Goal: Transaction & Acquisition: Purchase product/service

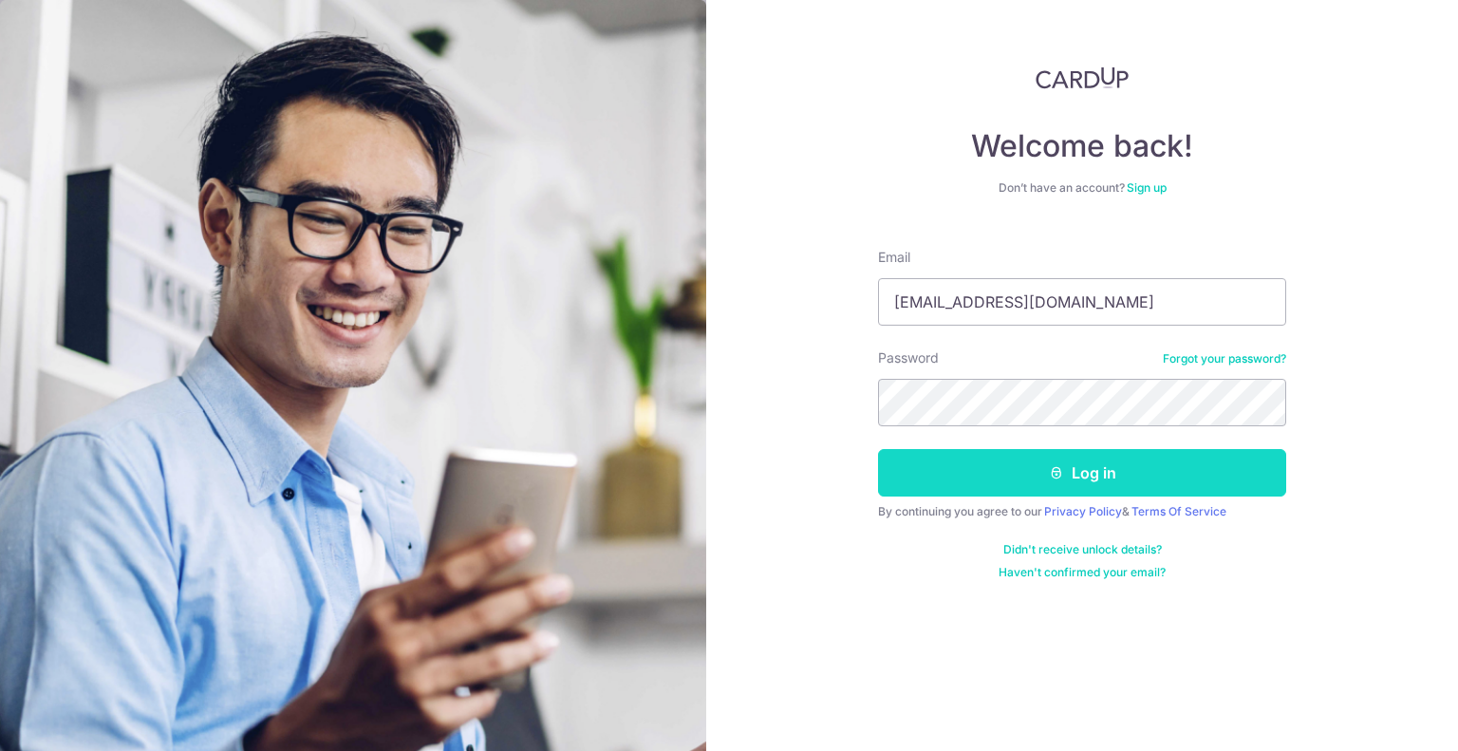
click at [1105, 461] on button "Log in" at bounding box center [1082, 472] width 408 height 47
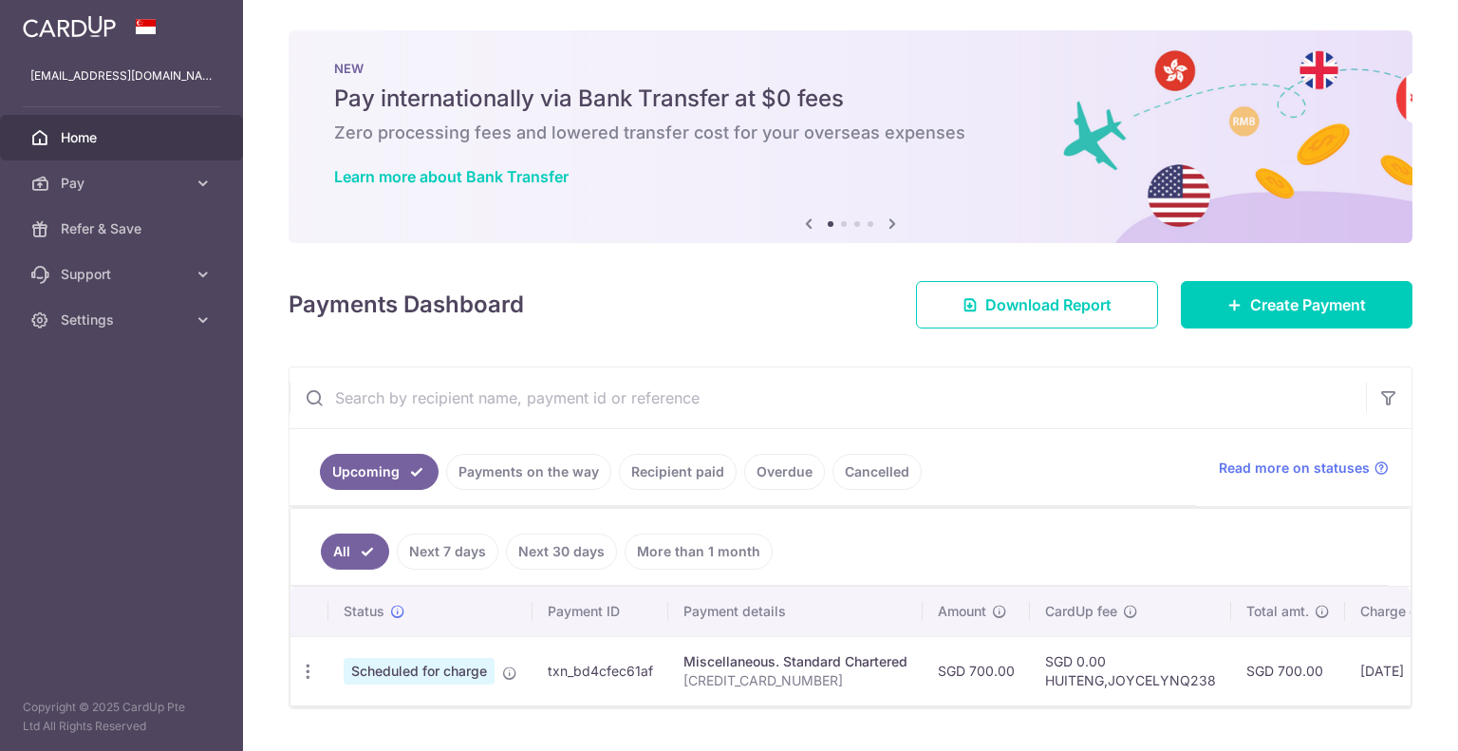
scroll to position [53, 0]
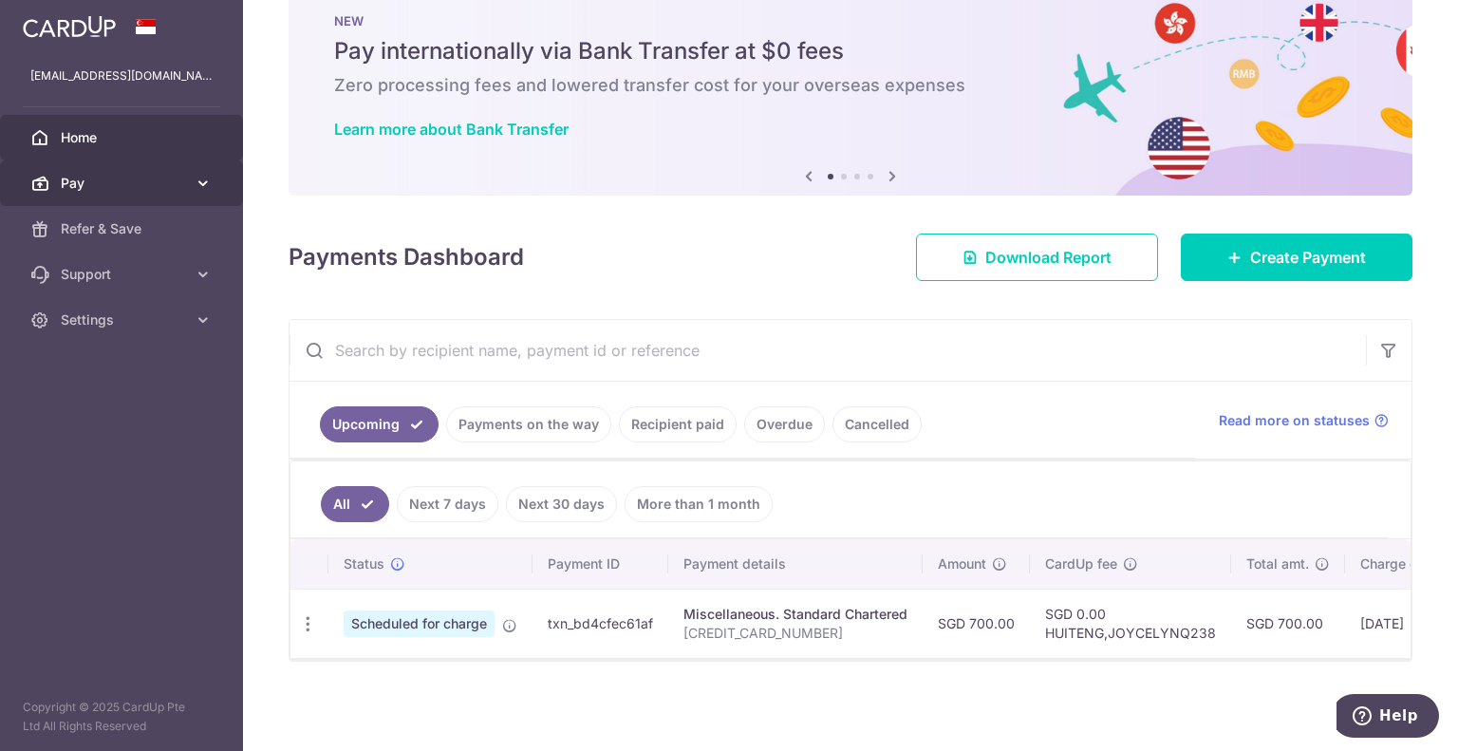
click at [125, 181] on span "Pay" at bounding box center [123, 183] width 125 height 19
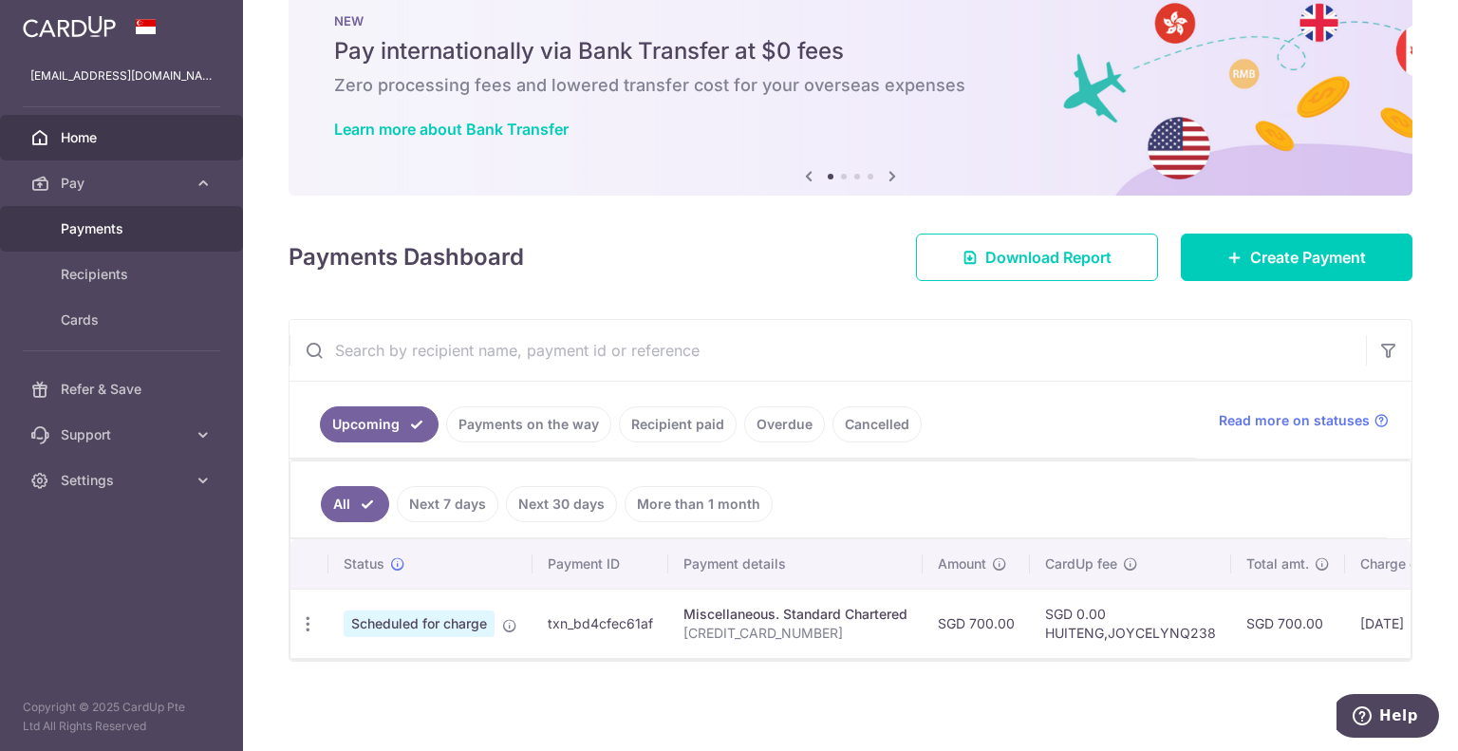
click at [129, 230] on span "Payments" at bounding box center [123, 228] width 125 height 19
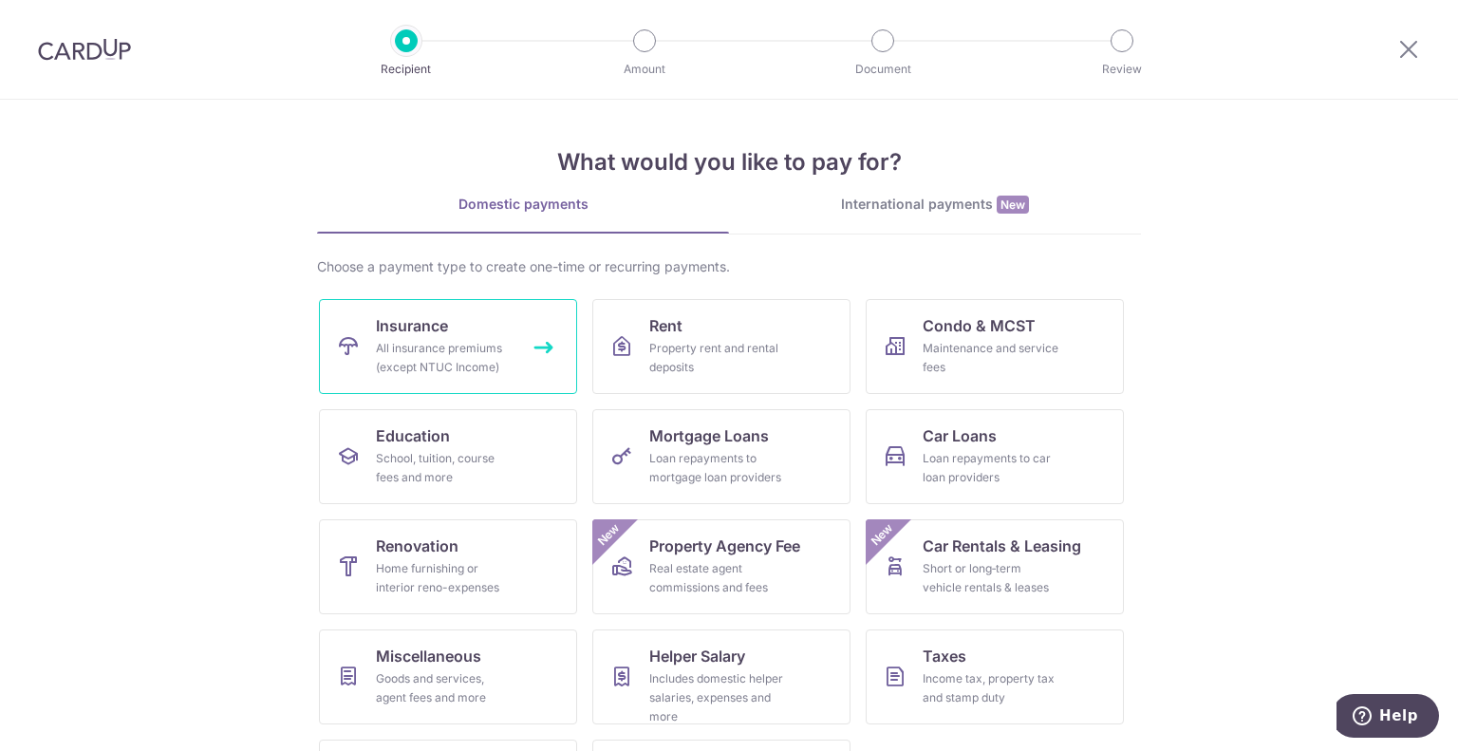
drag, startPoint x: 0, startPoint y: 0, endPoint x: 418, endPoint y: 331, distance: 533.1
click at [418, 331] on span "Insurance" at bounding box center [412, 325] width 72 height 23
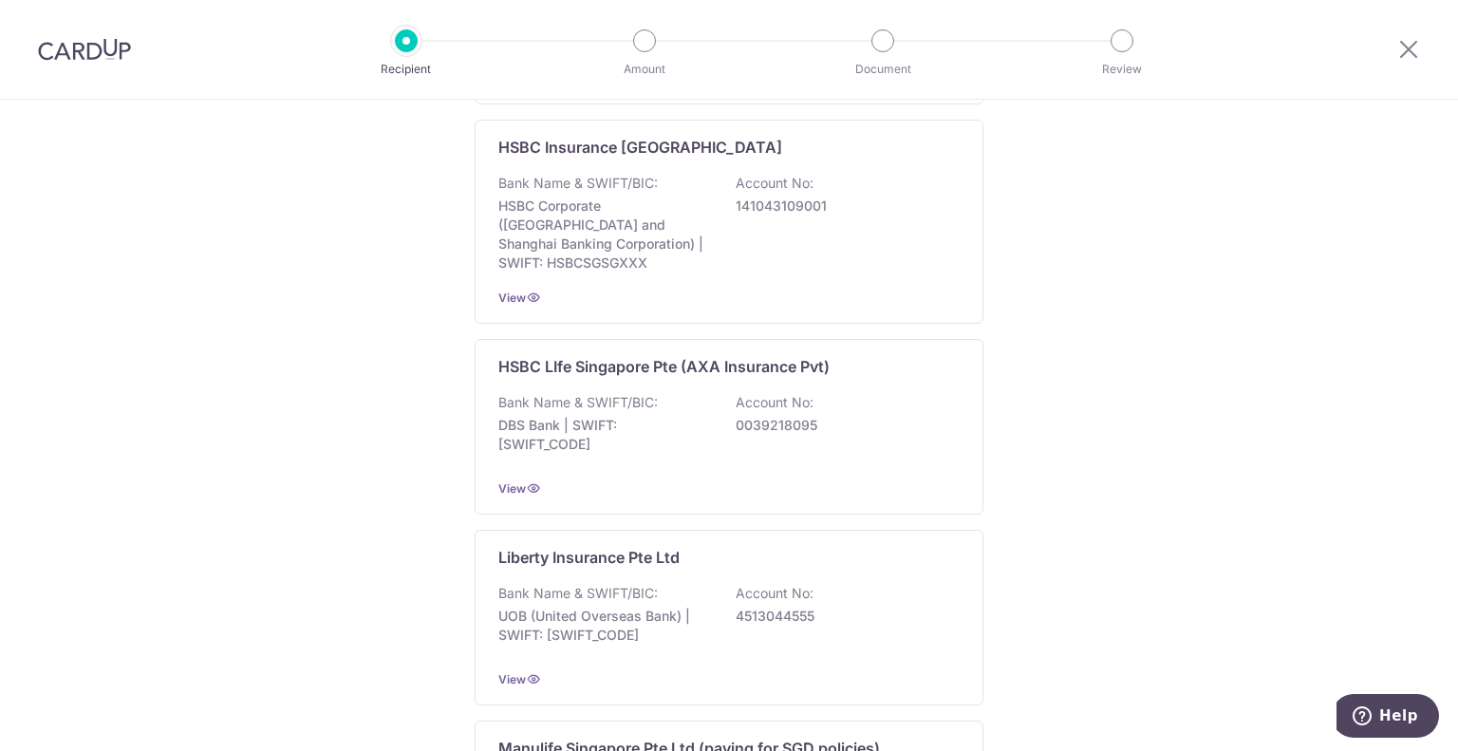
scroll to position [1835, 0]
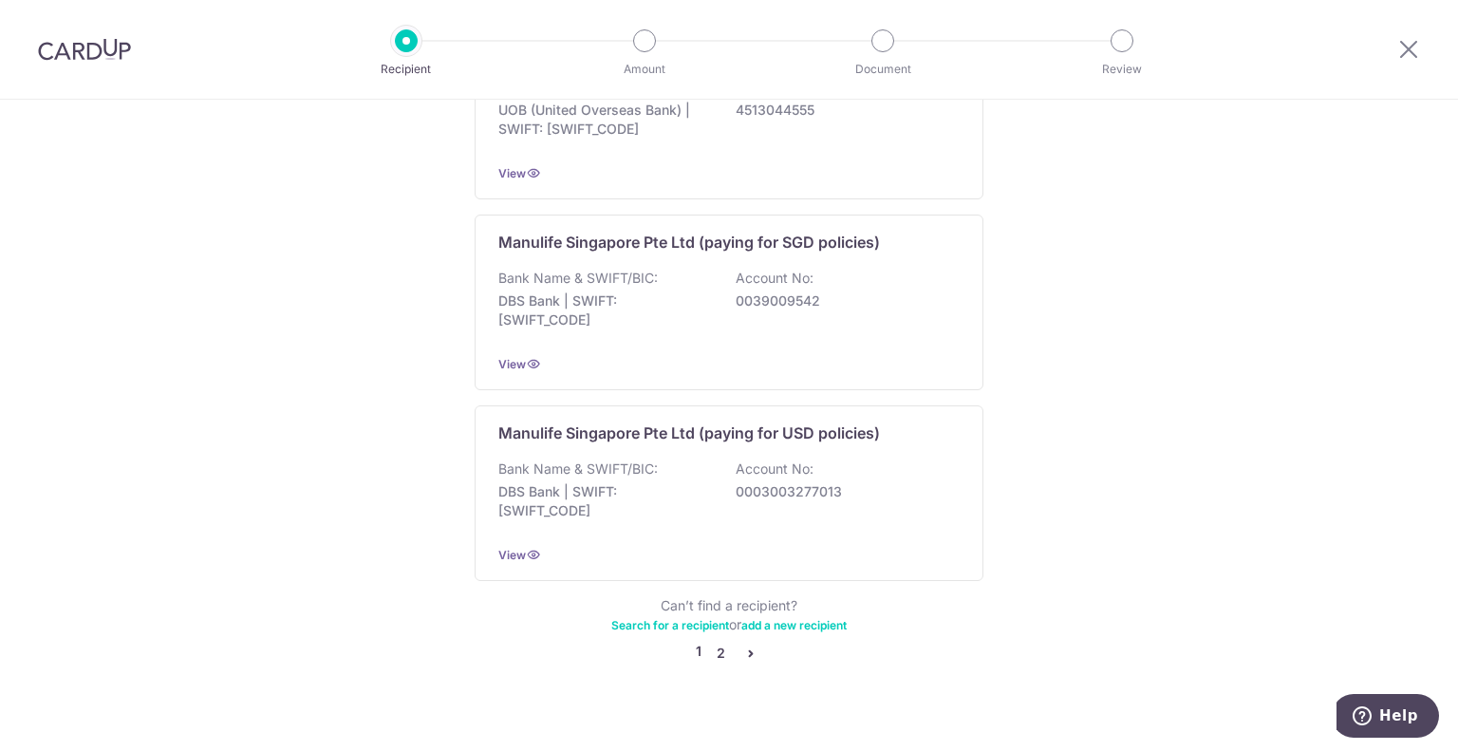
click at [713, 642] on link "2" at bounding box center [720, 653] width 23 height 23
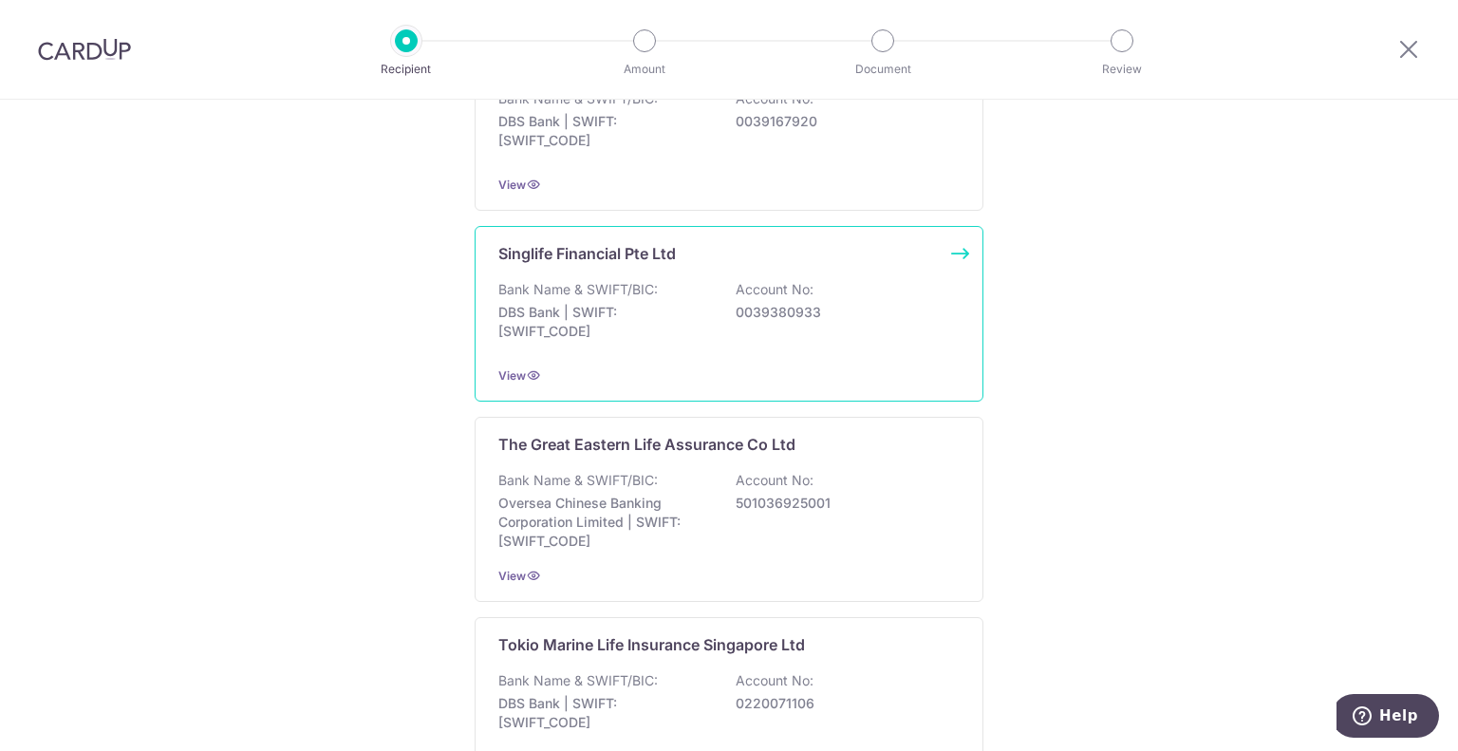
scroll to position [1709, 0]
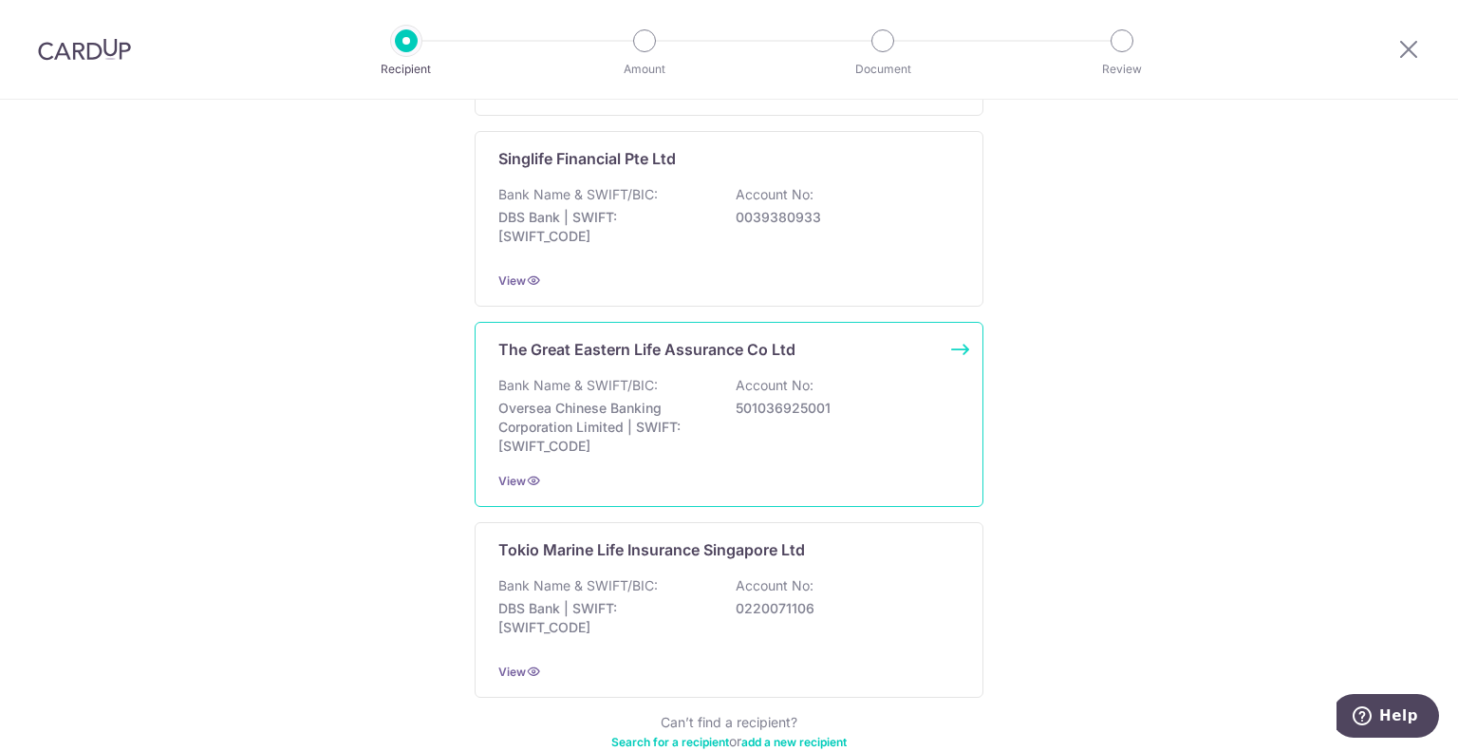
click at [600, 413] on p "Oversea Chinese Banking Corporation Limited | SWIFT: OCBCSGSGXXX" at bounding box center [604, 427] width 213 height 57
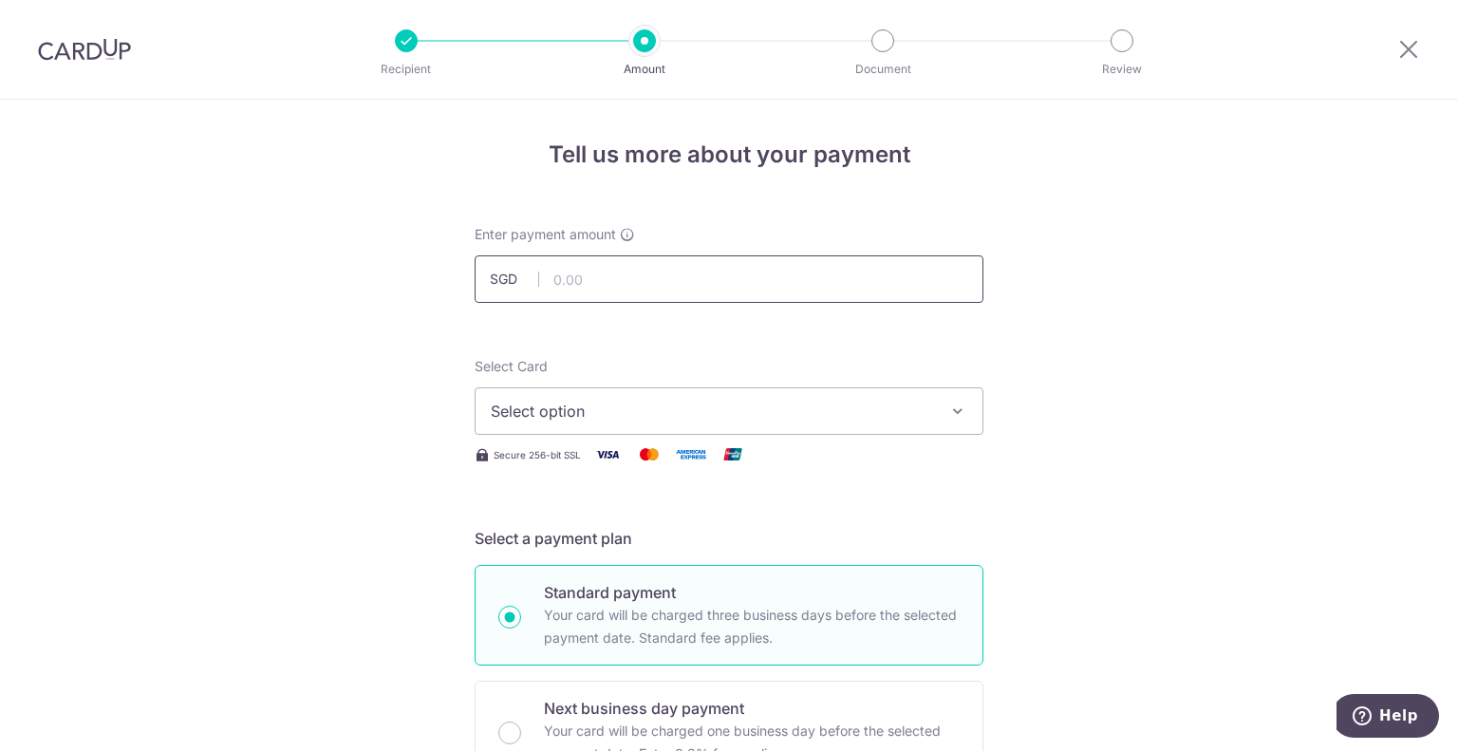
click at [691, 270] on input "text" at bounding box center [729, 278] width 509 height 47
click at [690, 413] on span "Select option" at bounding box center [712, 411] width 442 height 23
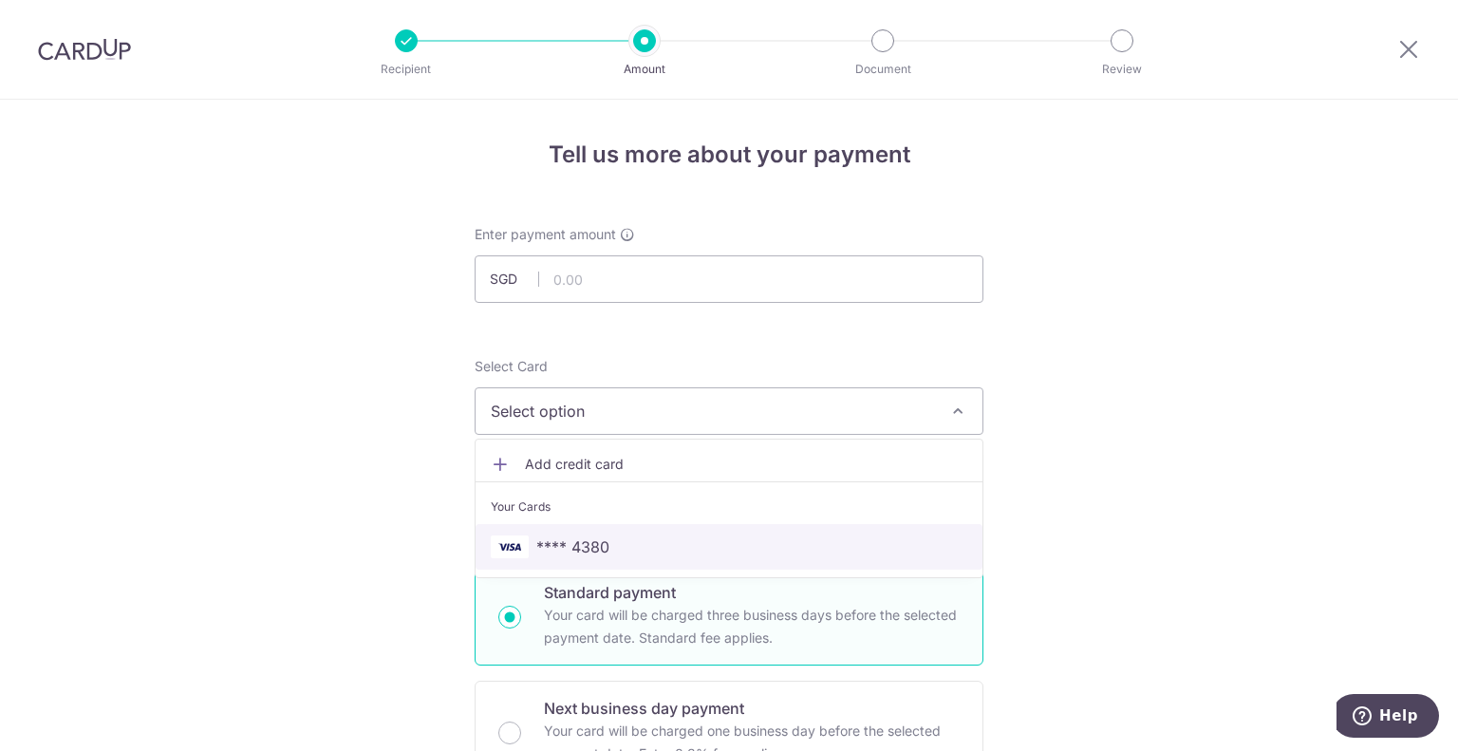
click at [656, 546] on span "**** 4380" at bounding box center [729, 546] width 477 height 23
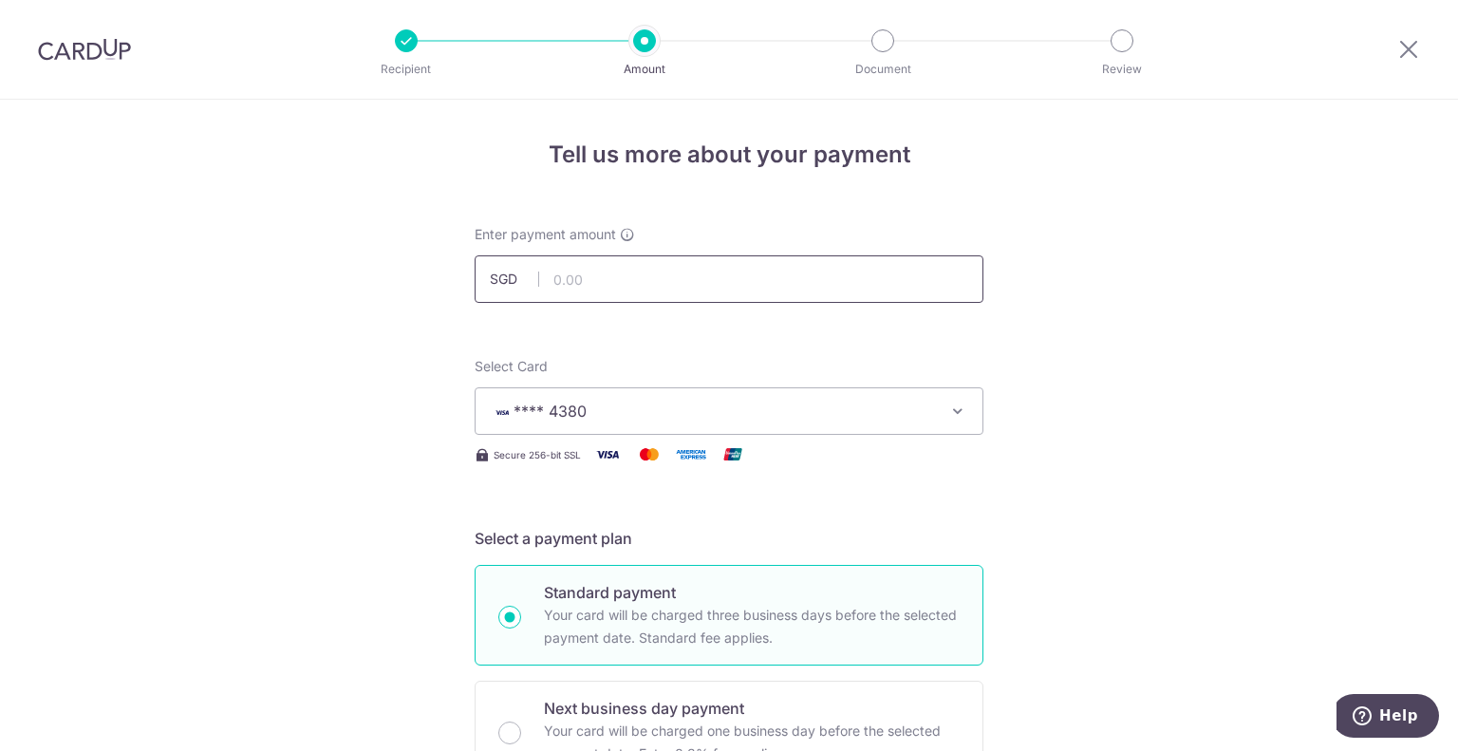
click at [720, 276] on input "text" at bounding box center [729, 278] width 509 height 47
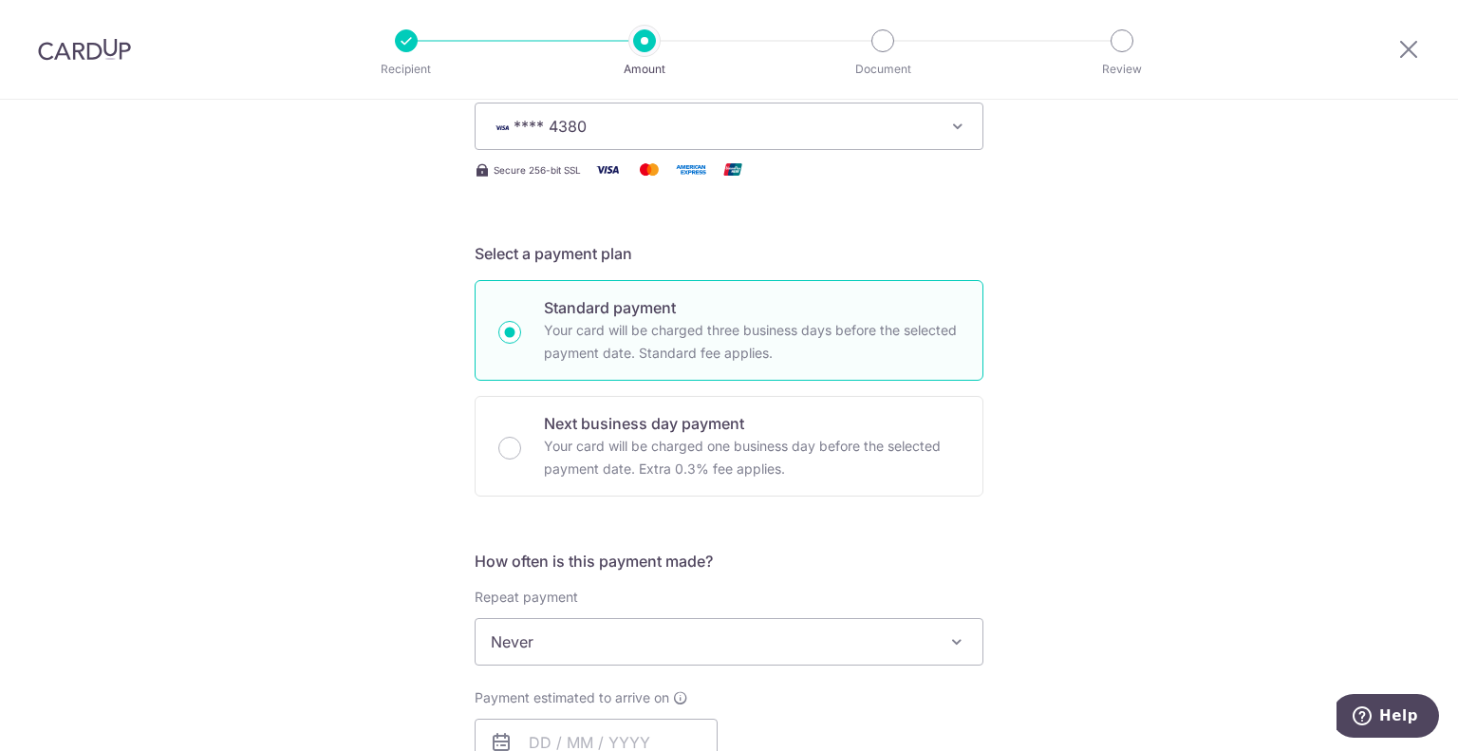
scroll to position [475, 0]
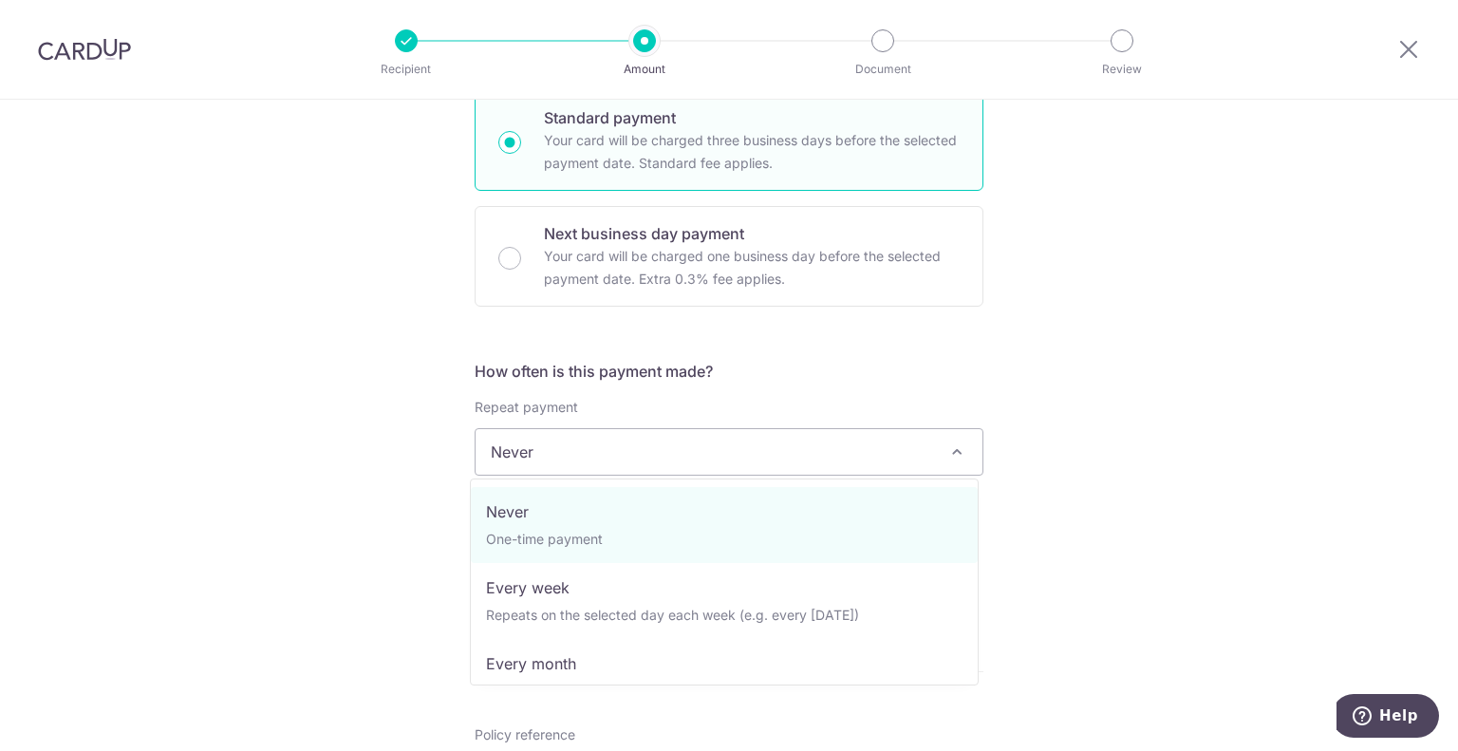
click at [948, 456] on span at bounding box center [956, 451] width 23 height 23
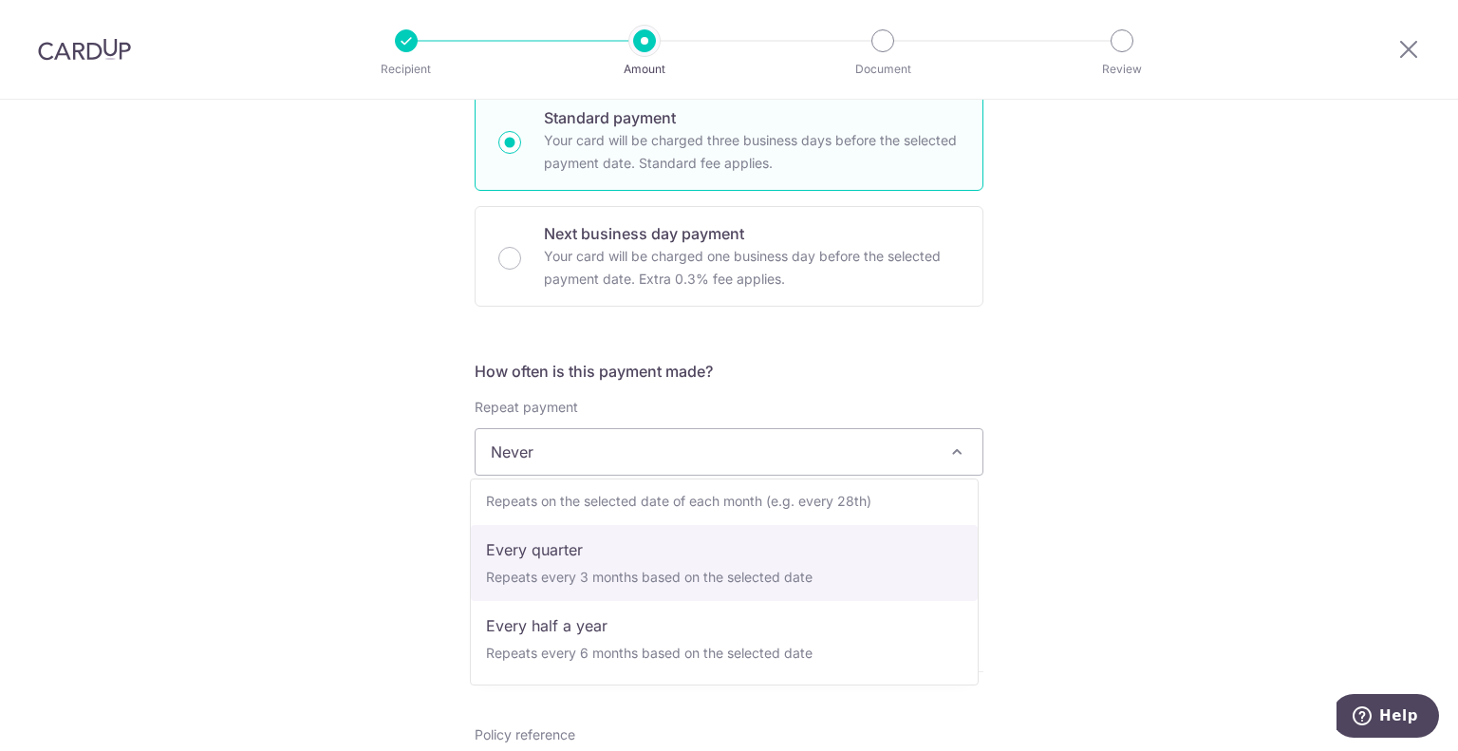
scroll to position [266, 0]
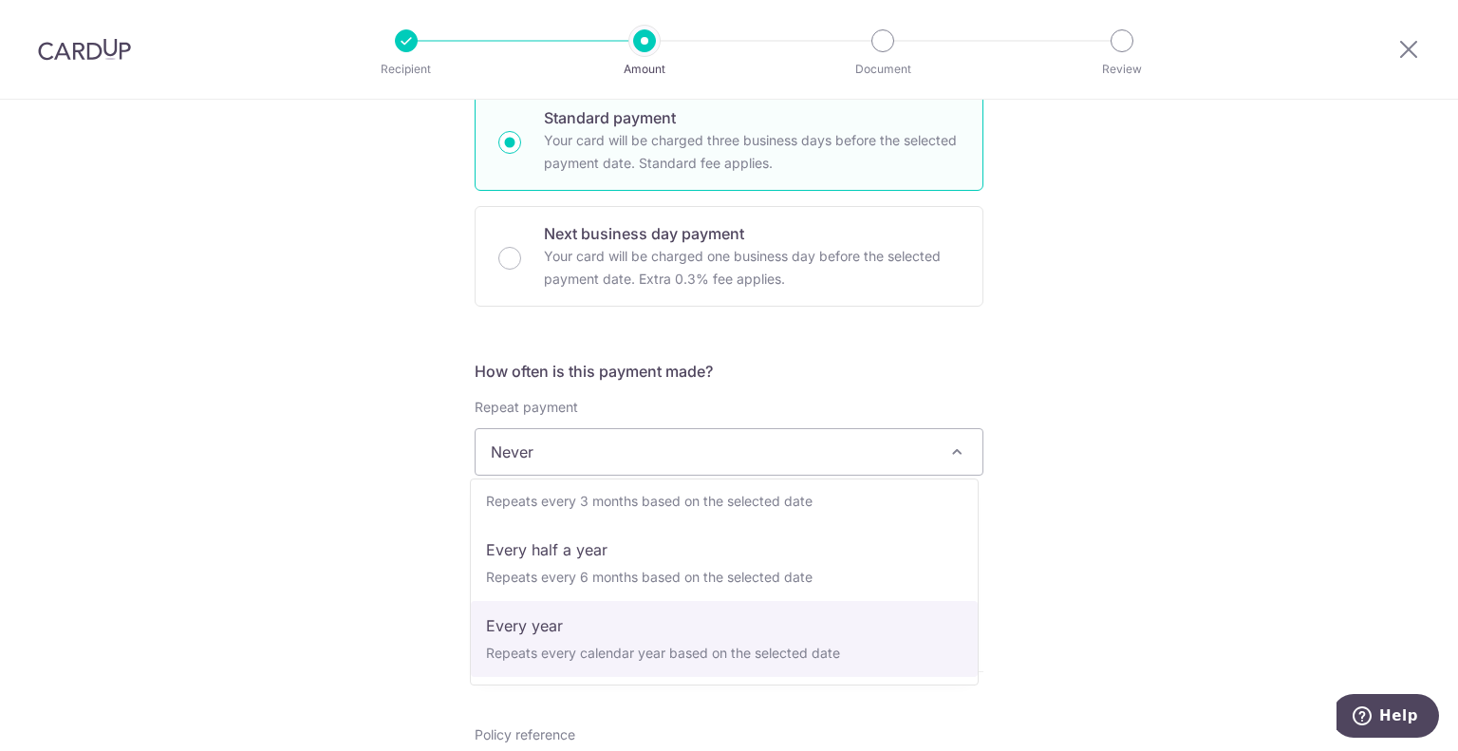
select select "6"
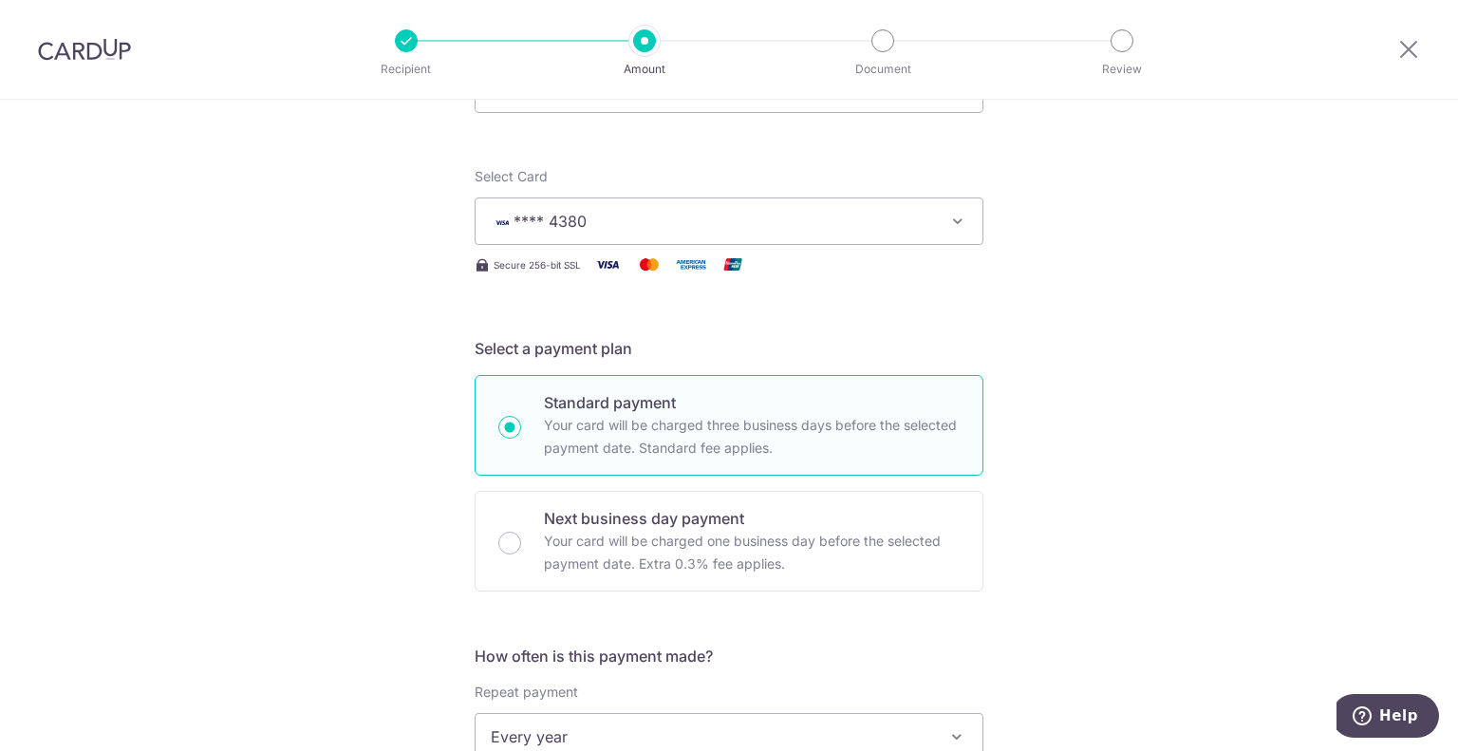
scroll to position [0, 0]
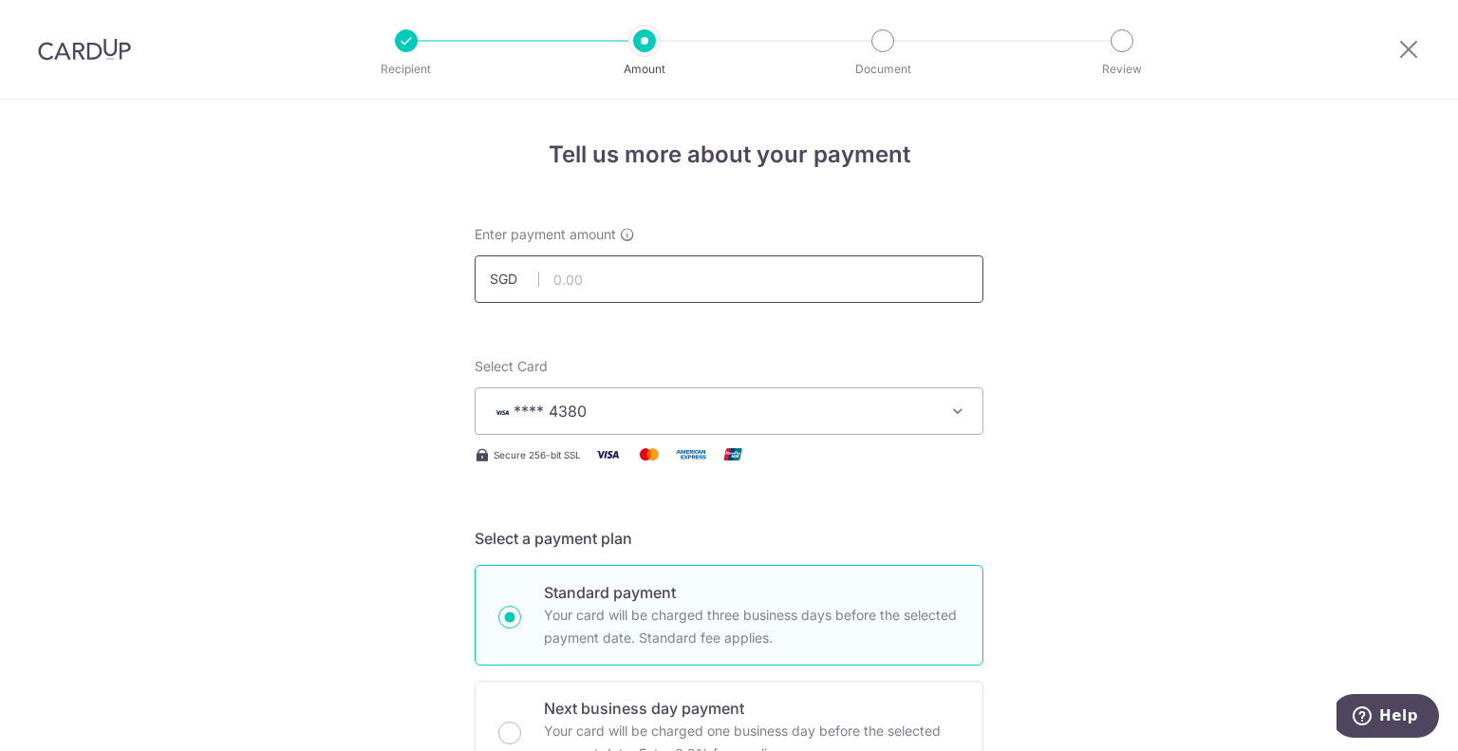
click at [598, 298] on input "text" at bounding box center [729, 278] width 509 height 47
type input "1,755.50"
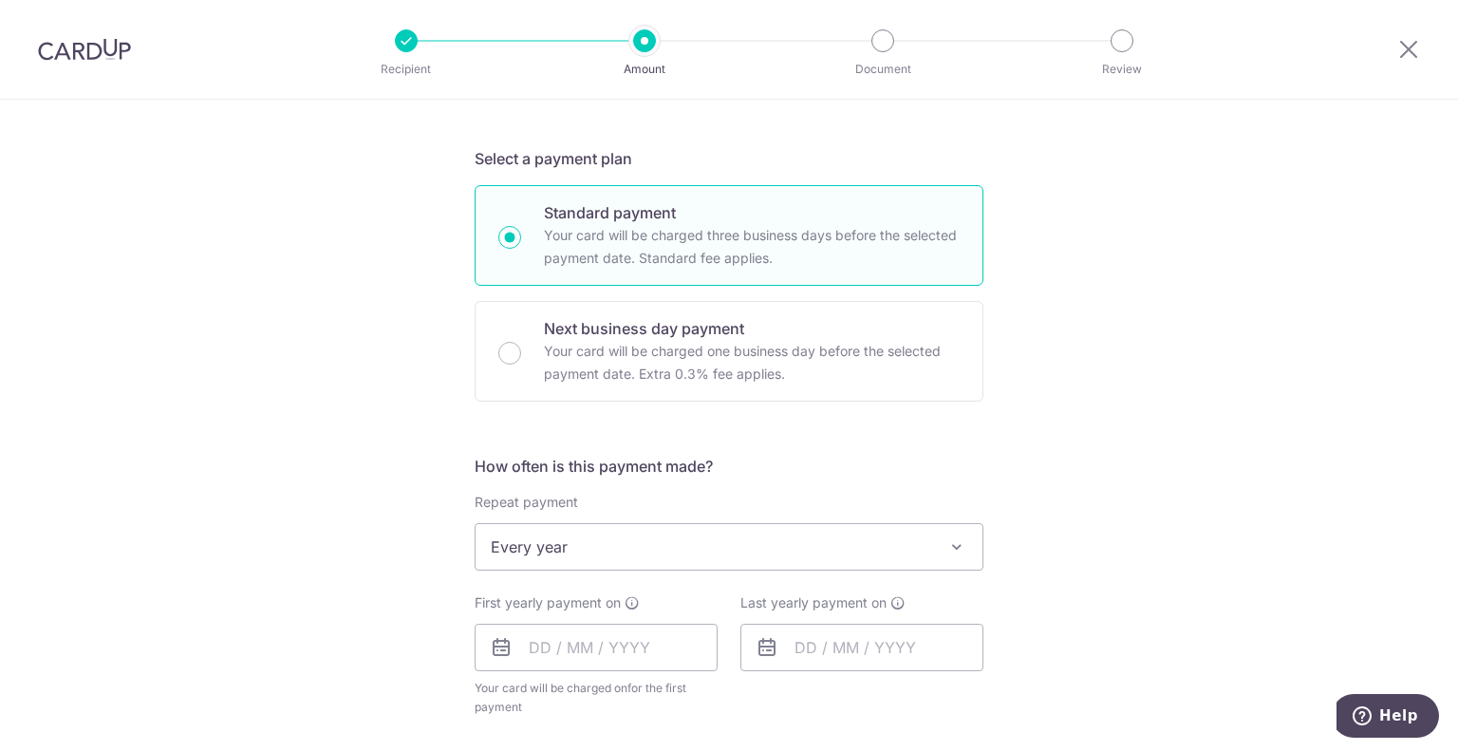
scroll to position [475, 0]
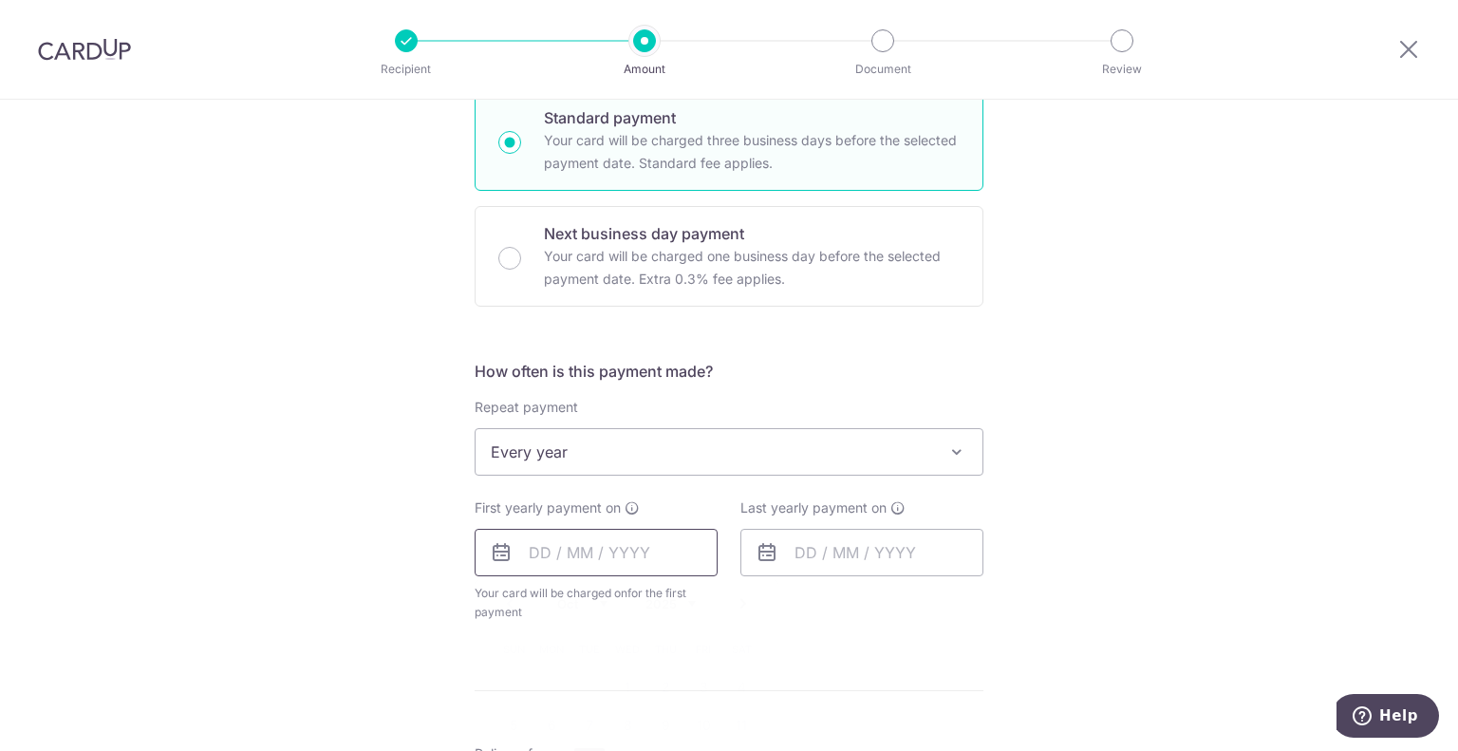
click at [535, 557] on input "text" at bounding box center [596, 552] width 243 height 47
click at [740, 601] on link "Next" at bounding box center [743, 603] width 23 height 23
click at [741, 601] on link "Next" at bounding box center [743, 603] width 23 height 23
click at [742, 601] on link "Next" at bounding box center [743, 603] width 23 height 23
click at [747, 601] on link "Next" at bounding box center [743, 603] width 23 height 23
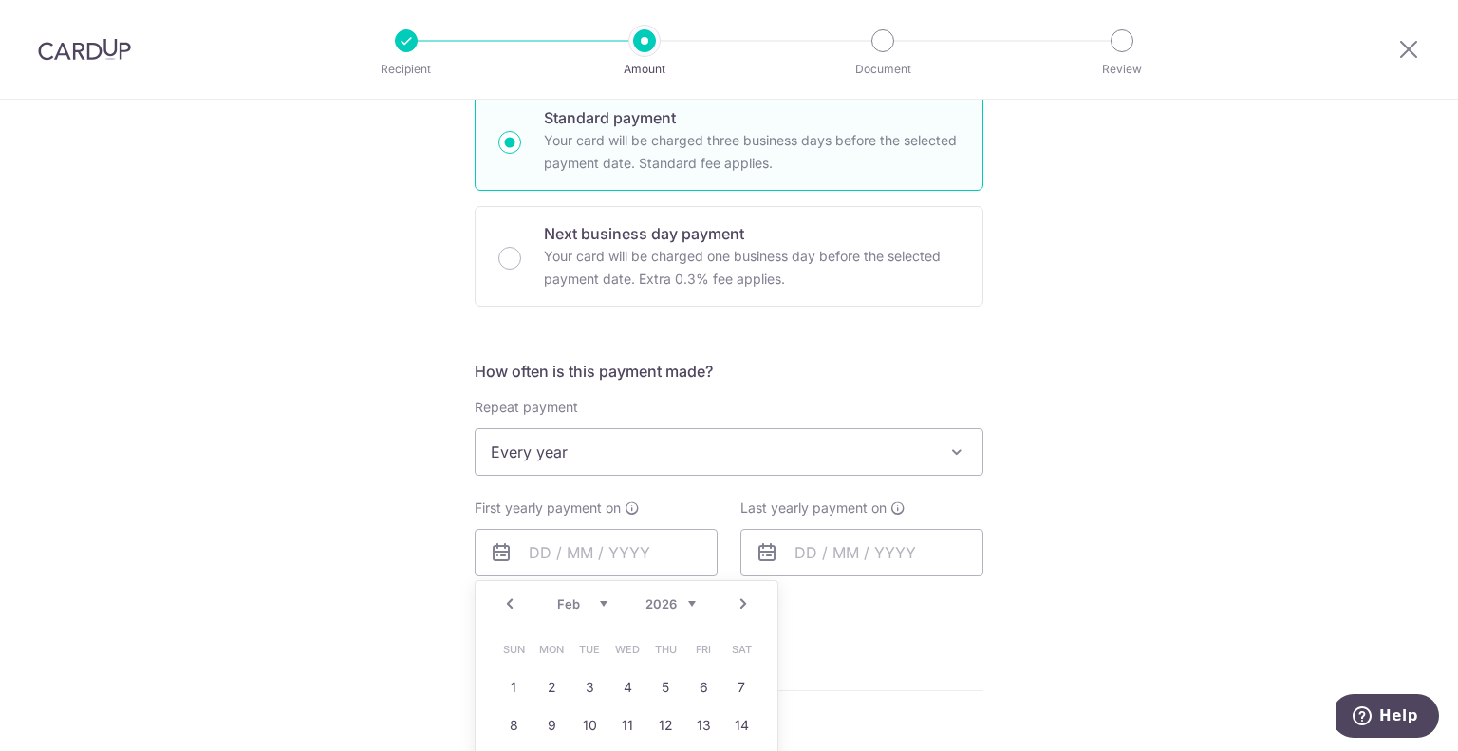
click at [747, 601] on link "Next" at bounding box center [743, 603] width 23 height 23
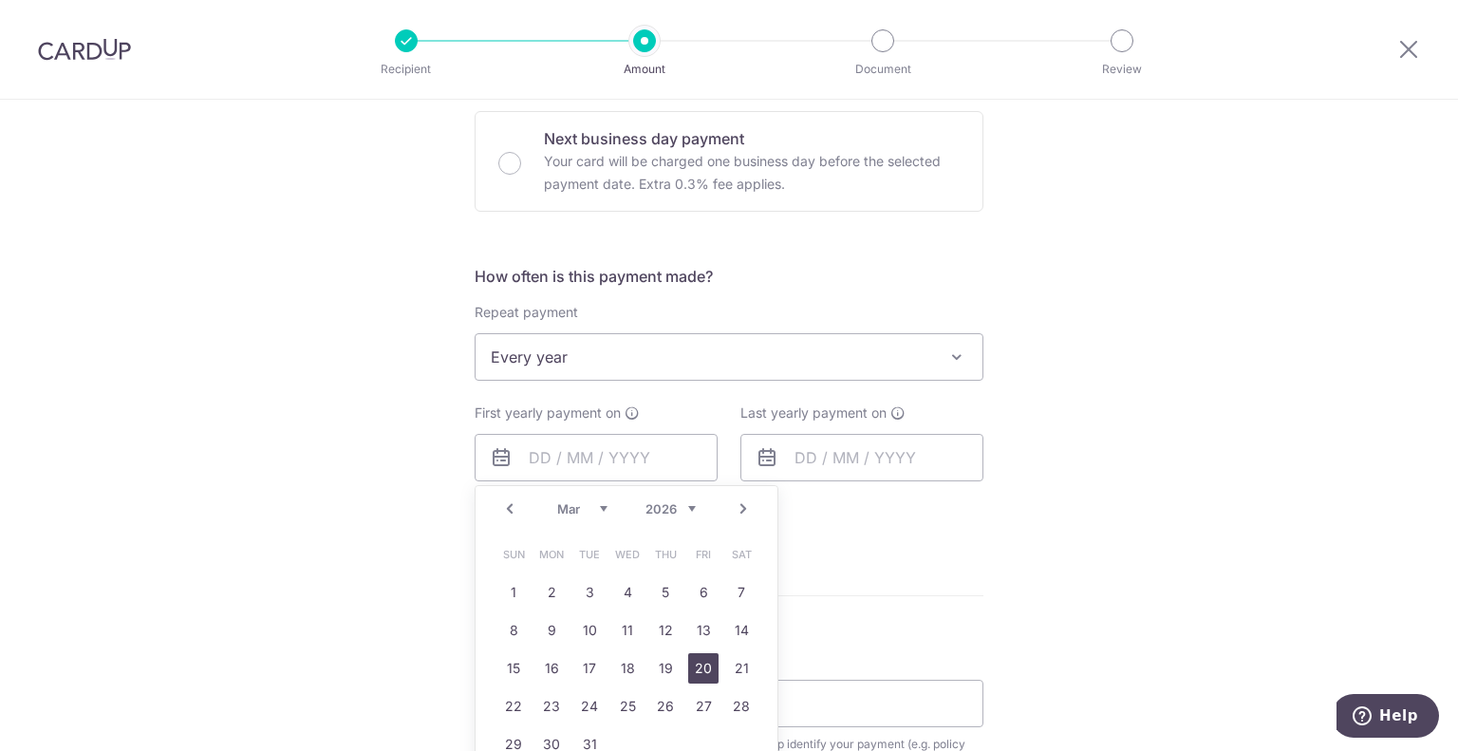
click at [695, 659] on link "20" at bounding box center [703, 668] width 30 height 30
type input "20/03/2026"
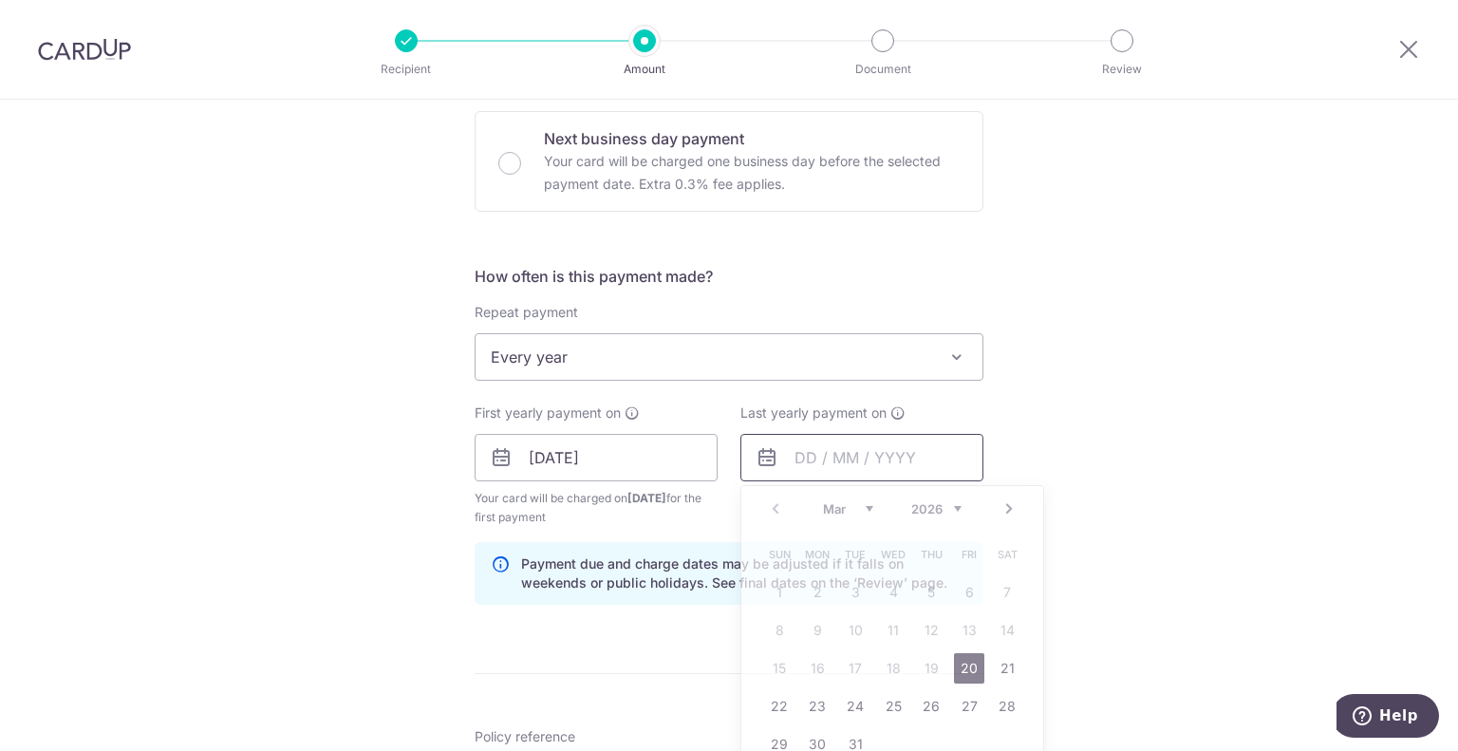
click at [957, 462] on input "text" at bounding box center [861, 457] width 243 height 47
click at [957, 505] on div "Prev Next Mar Apr May Jun Jul Aug Sep Oct Nov Dec 2026 2027 2028 2029 2030 2031…" at bounding box center [892, 509] width 302 height 46
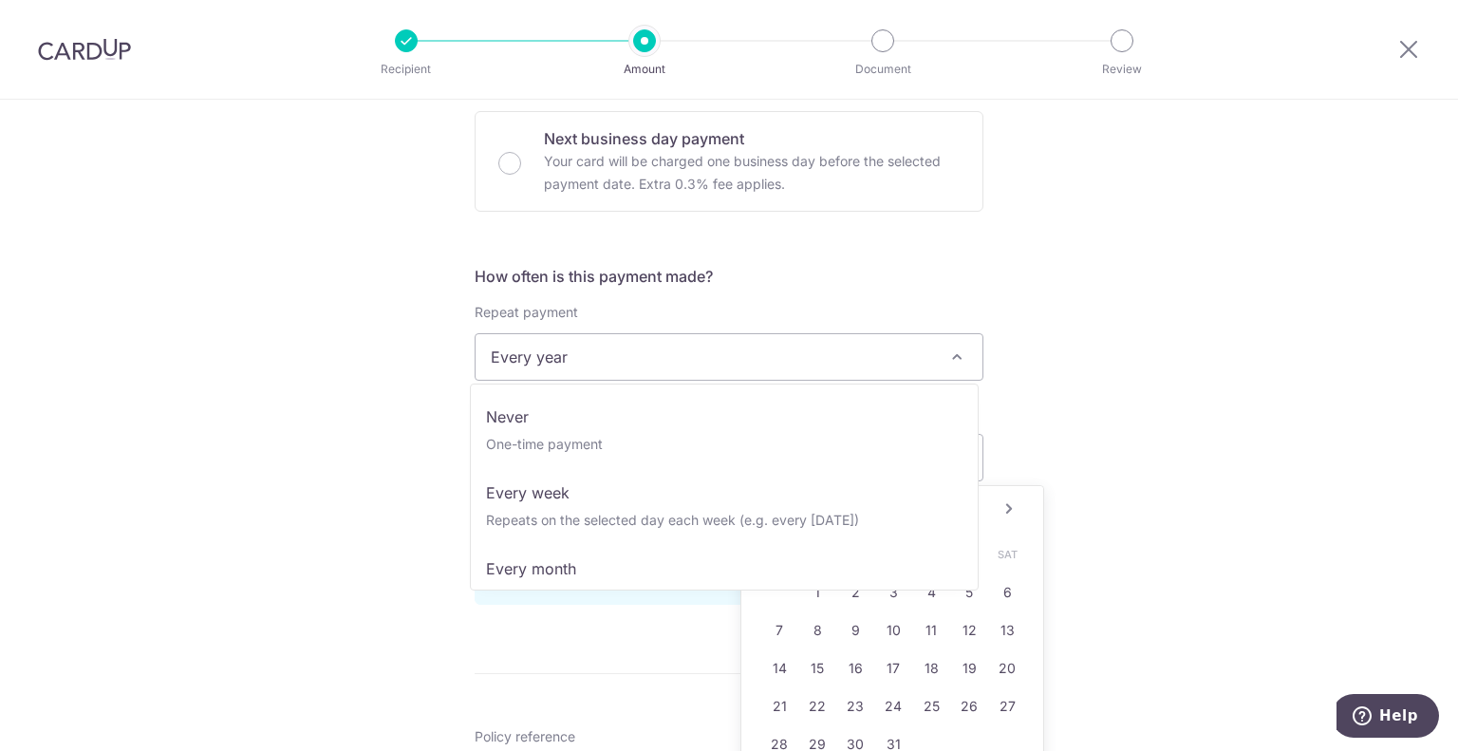
click at [716, 362] on span "Every year" at bounding box center [729, 357] width 507 height 46
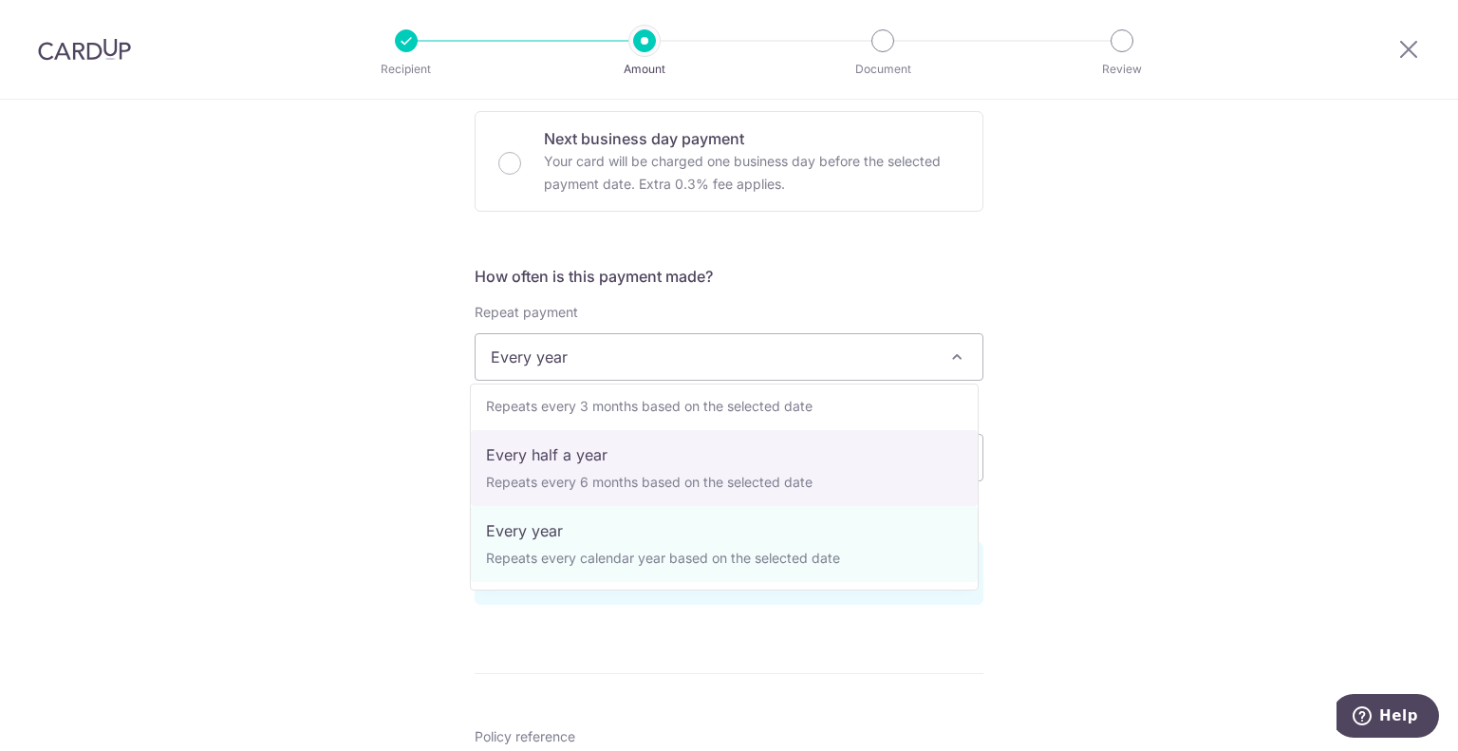
scroll to position [0, 0]
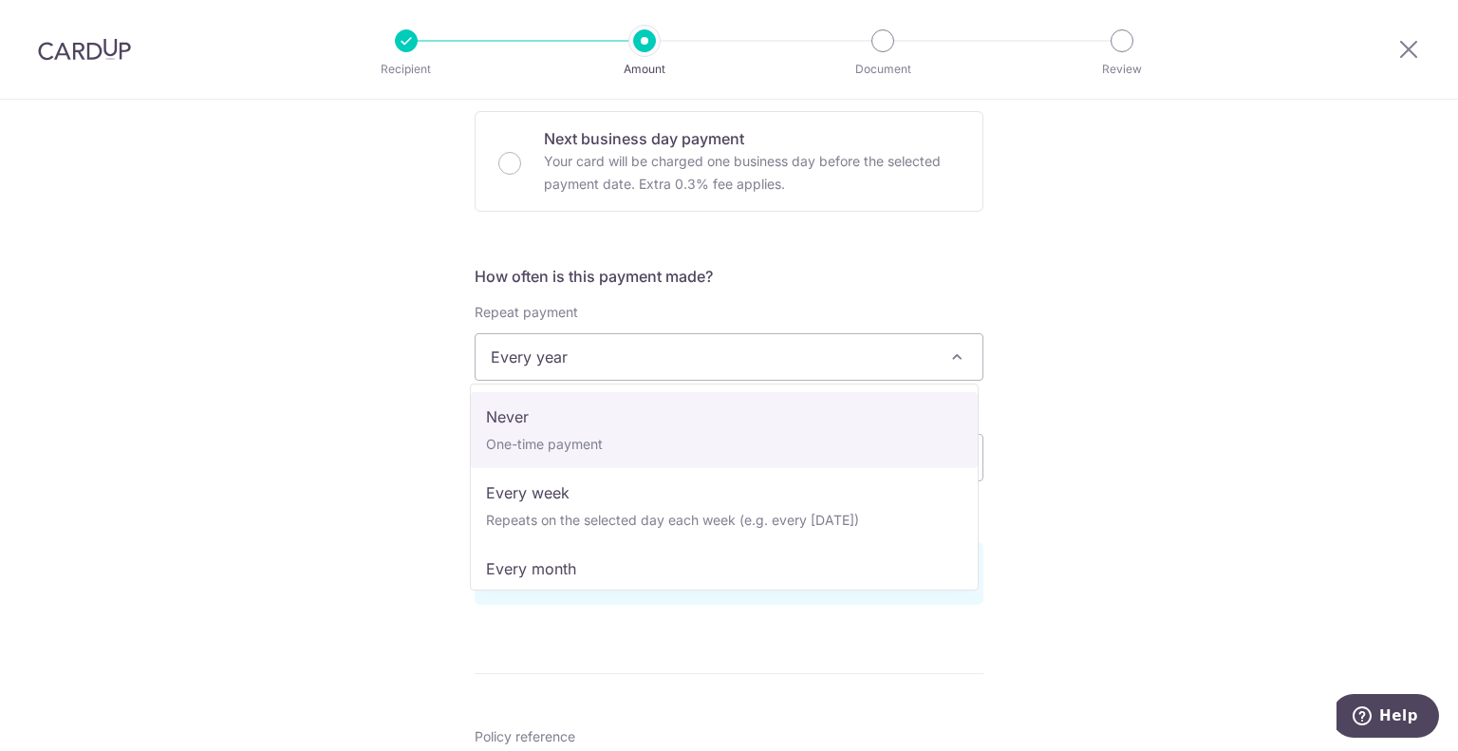
select select "1"
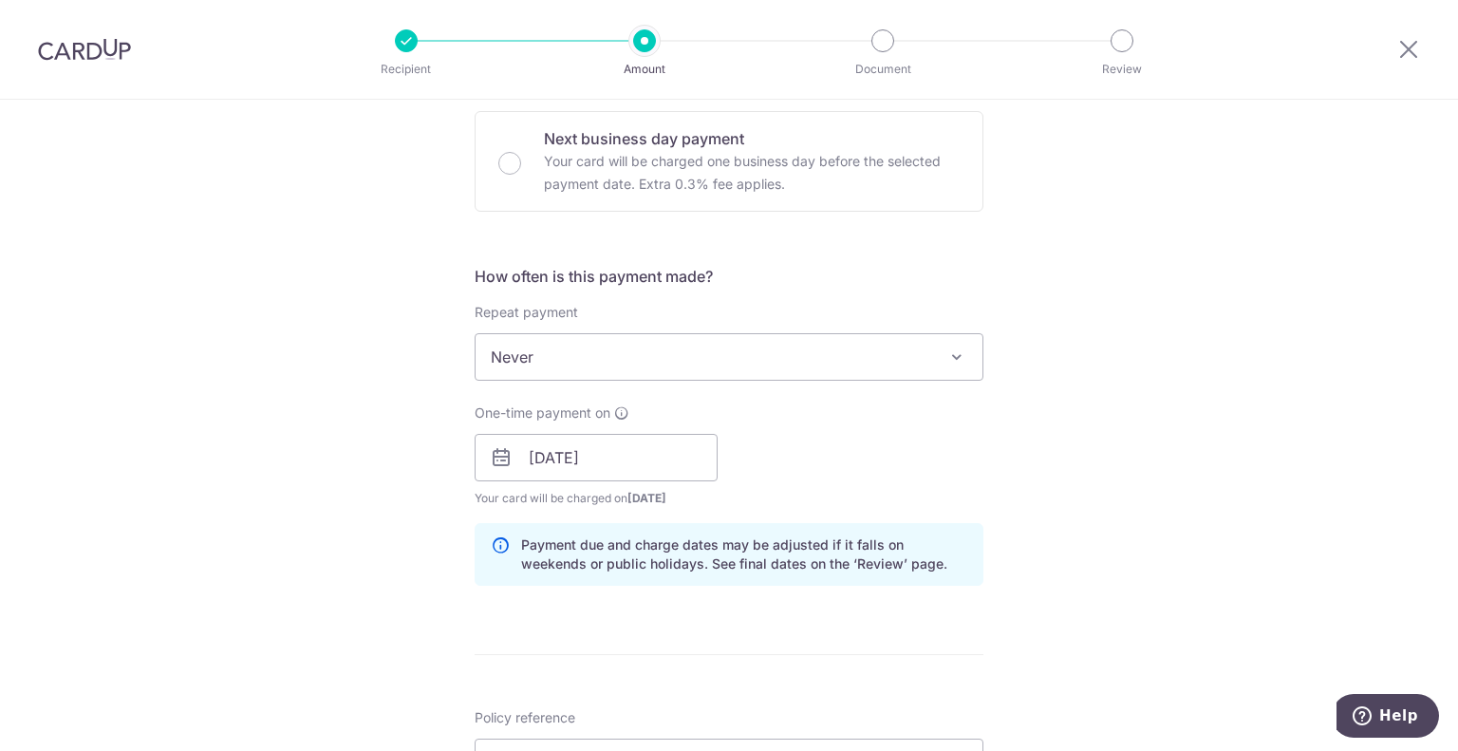
click at [1211, 421] on div "Tell us more about your payment Enter payment amount SGD 1,755.50 1755.50 Selec…" at bounding box center [729, 427] width 1458 height 1795
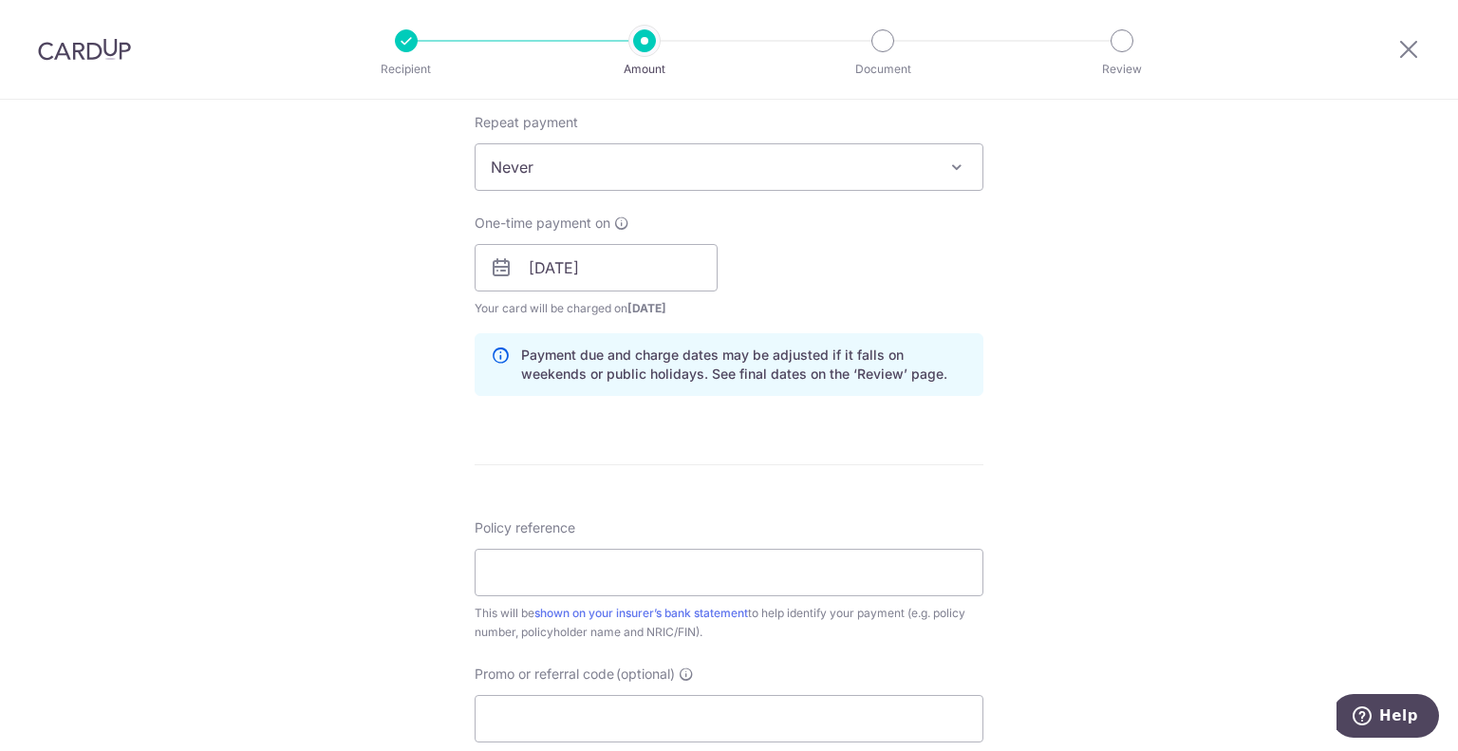
scroll to position [1044, 0]
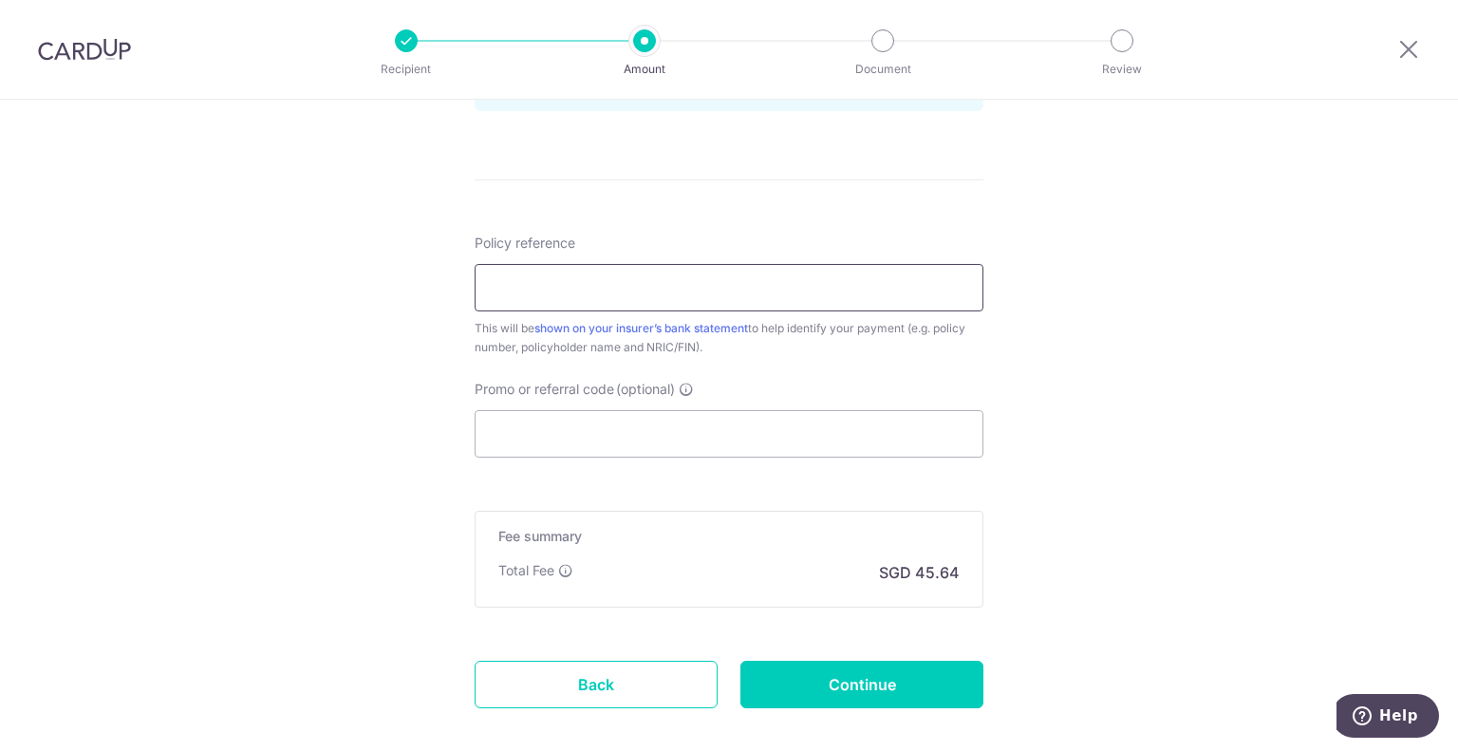
click at [726, 283] on input "Policy reference" at bounding box center [729, 287] width 509 height 47
type input "0200639611"
click at [655, 425] on input "Promo or referral code (optional)" at bounding box center [729, 433] width 509 height 47
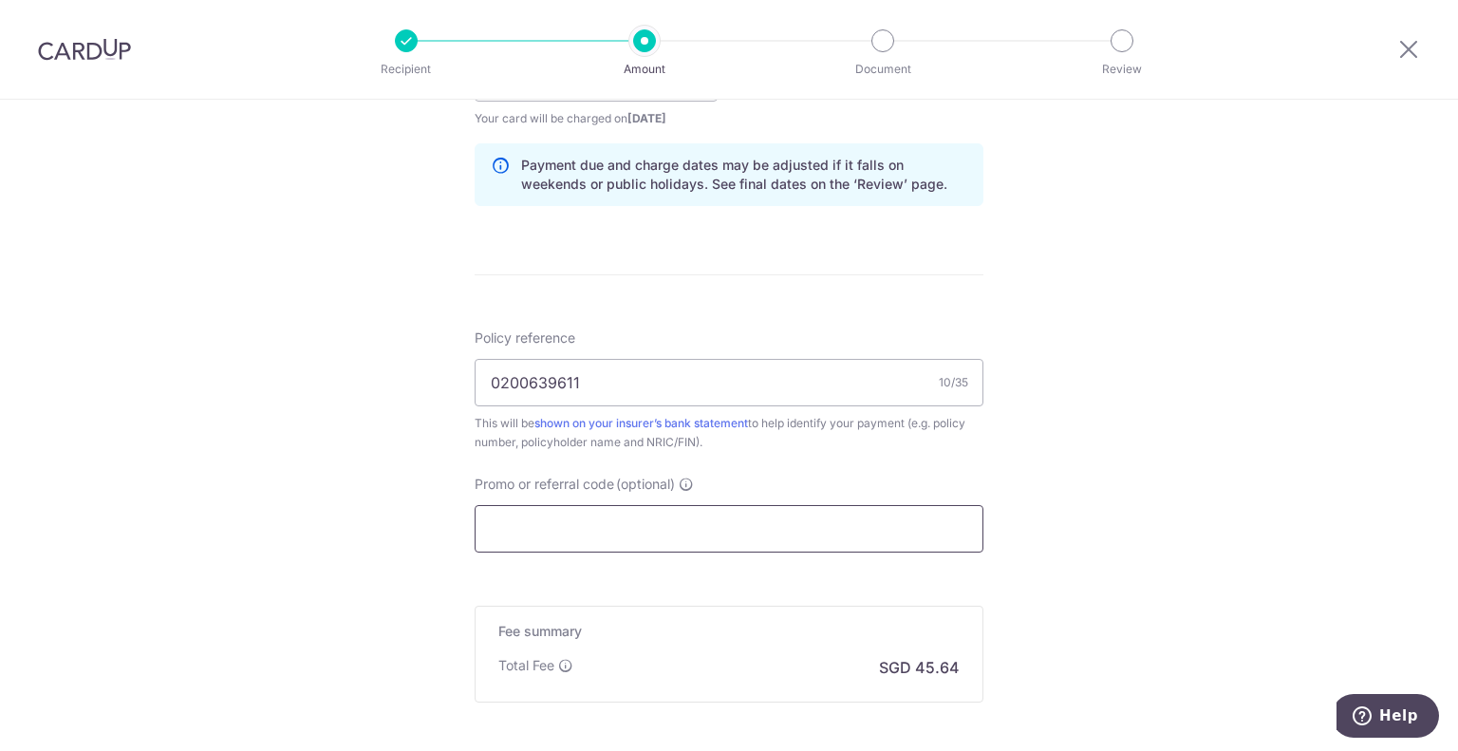
scroll to position [1141, 0]
